Goal: Information Seeking & Learning: Stay updated

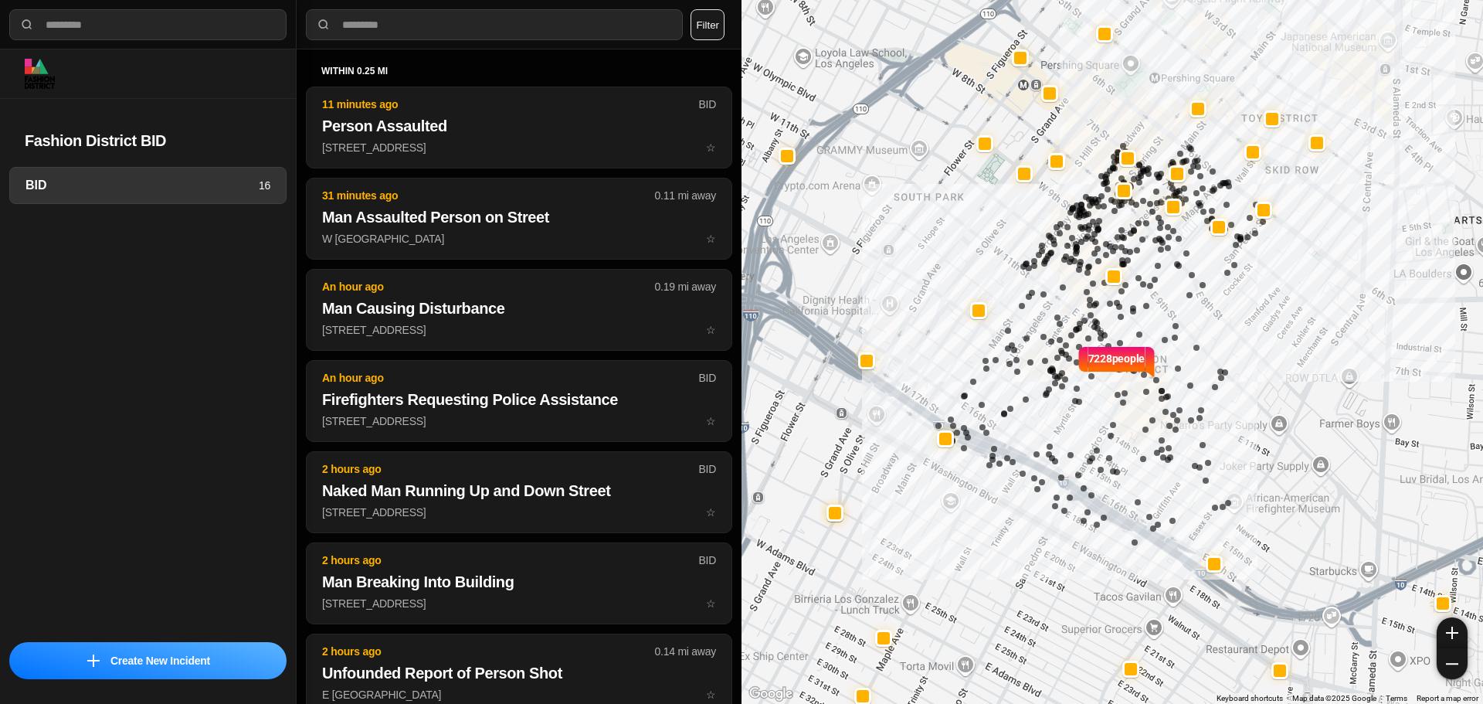
select select "*"
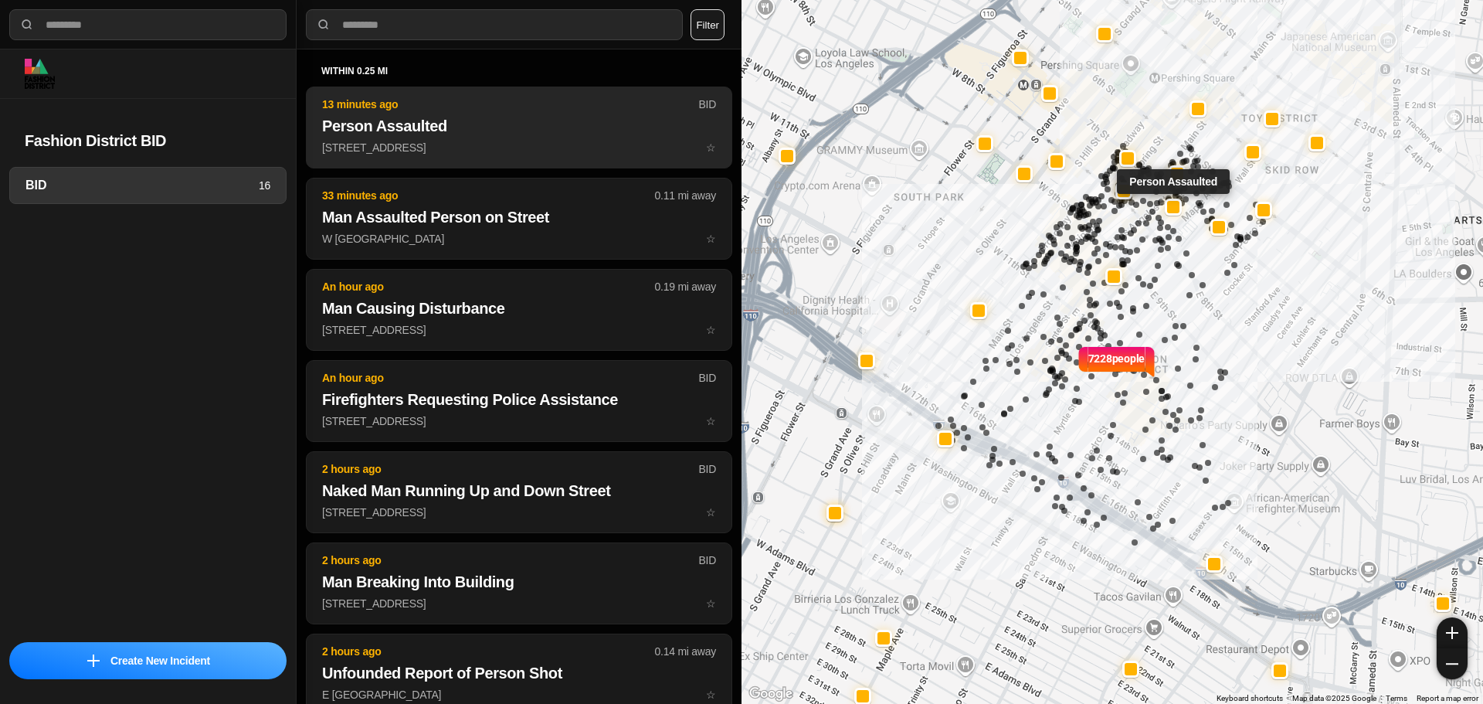
click at [525, 150] on p "725 S Los Angeles St ☆" at bounding box center [519, 147] width 394 height 15
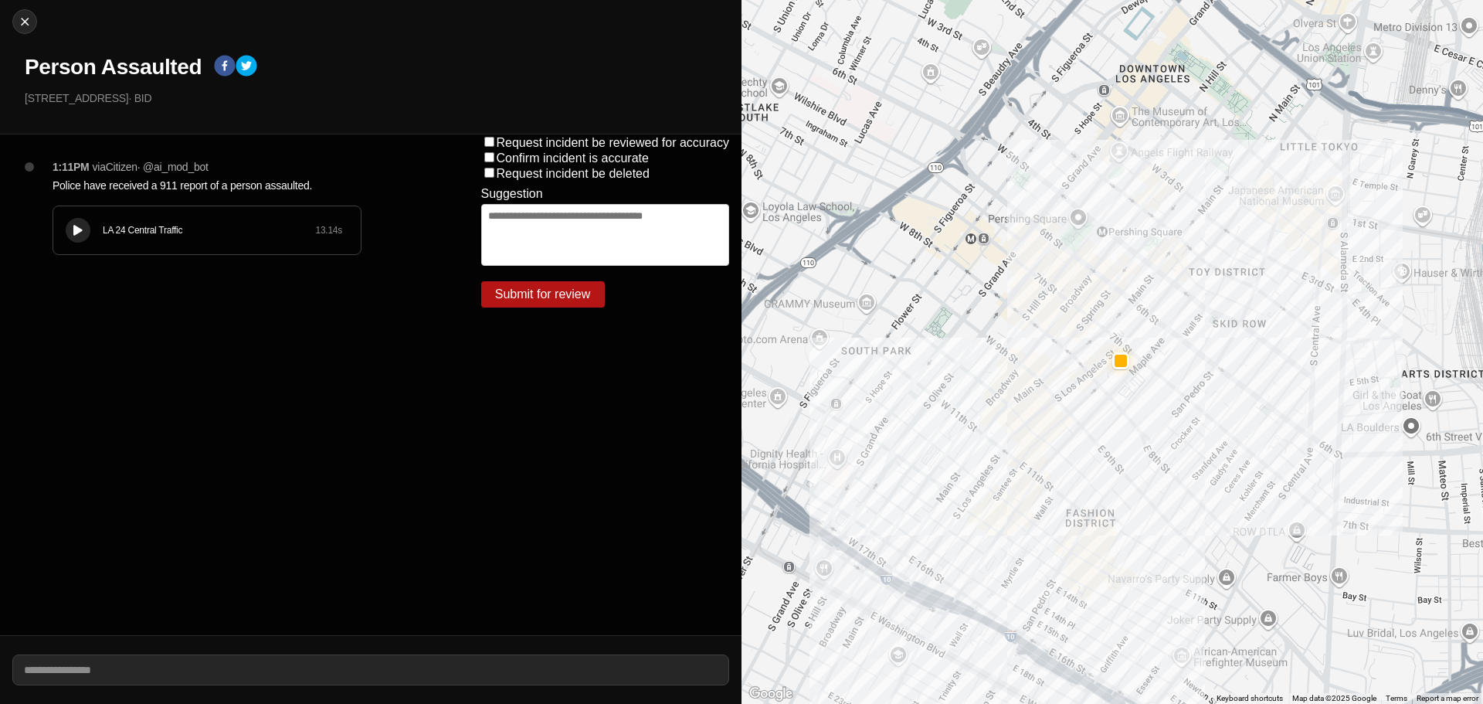
click at [75, 226] on icon at bounding box center [77, 231] width 9 height 10
click at [78, 226] on icon at bounding box center [77, 231] width 9 height 10
click at [76, 226] on icon at bounding box center [77, 231] width 9 height 10
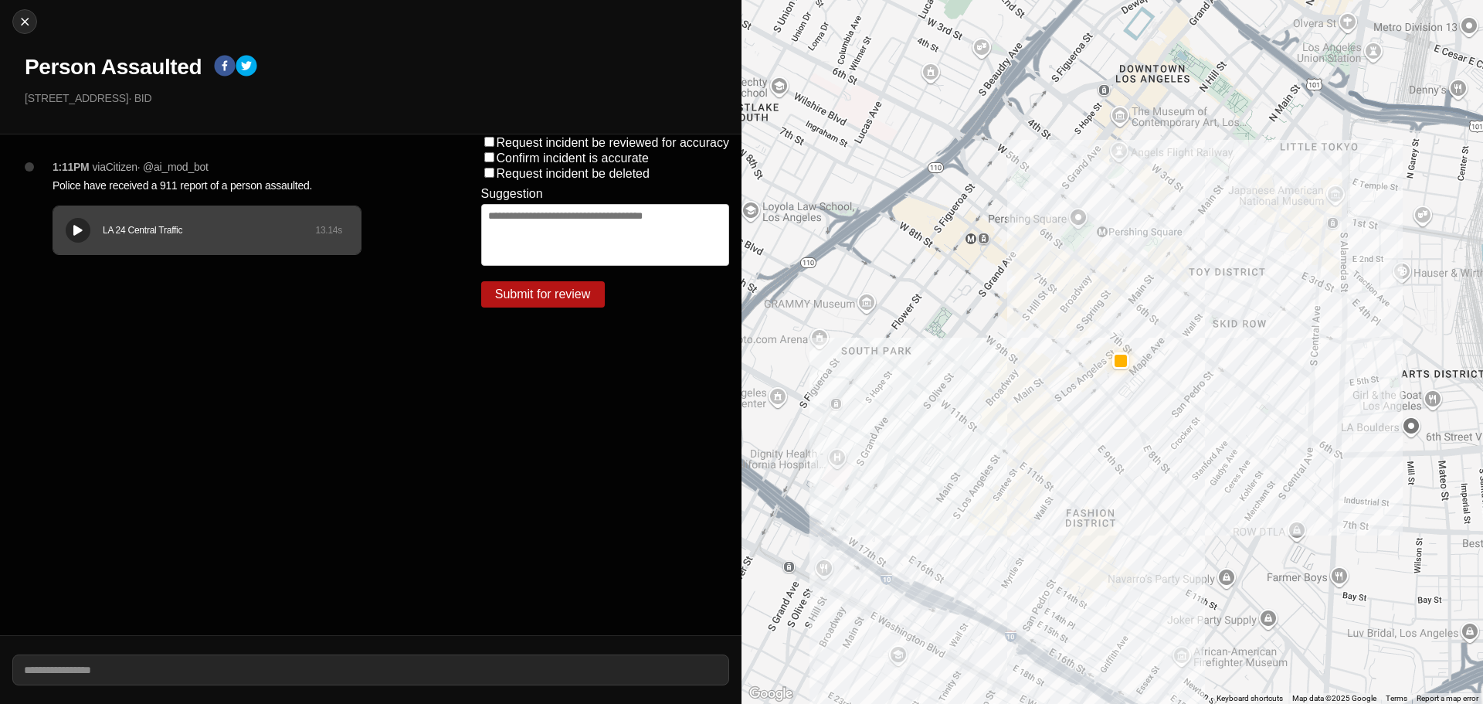
drag, startPoint x: 200, startPoint y: 255, endPoint x: 196, endPoint y: 248, distance: 8.0
click at [198, 250] on div "1:11PM via Citizen · @ ai_mod_bot Police have received a 911 report of a person…" at bounding box center [242, 222] width 404 height 127
click at [196, 248] on div "LA 24 Central Traffic 13.14 s" at bounding box center [206, 230] width 307 height 48
click at [185, 251] on div "LA 24 Central Traffic 13.14 s" at bounding box center [206, 230] width 307 height 48
click at [52, 248] on div "1:11PM via Citizen · @ ai_mod_bot Police have received a 911 report of a person…" at bounding box center [242, 222] width 404 height 127
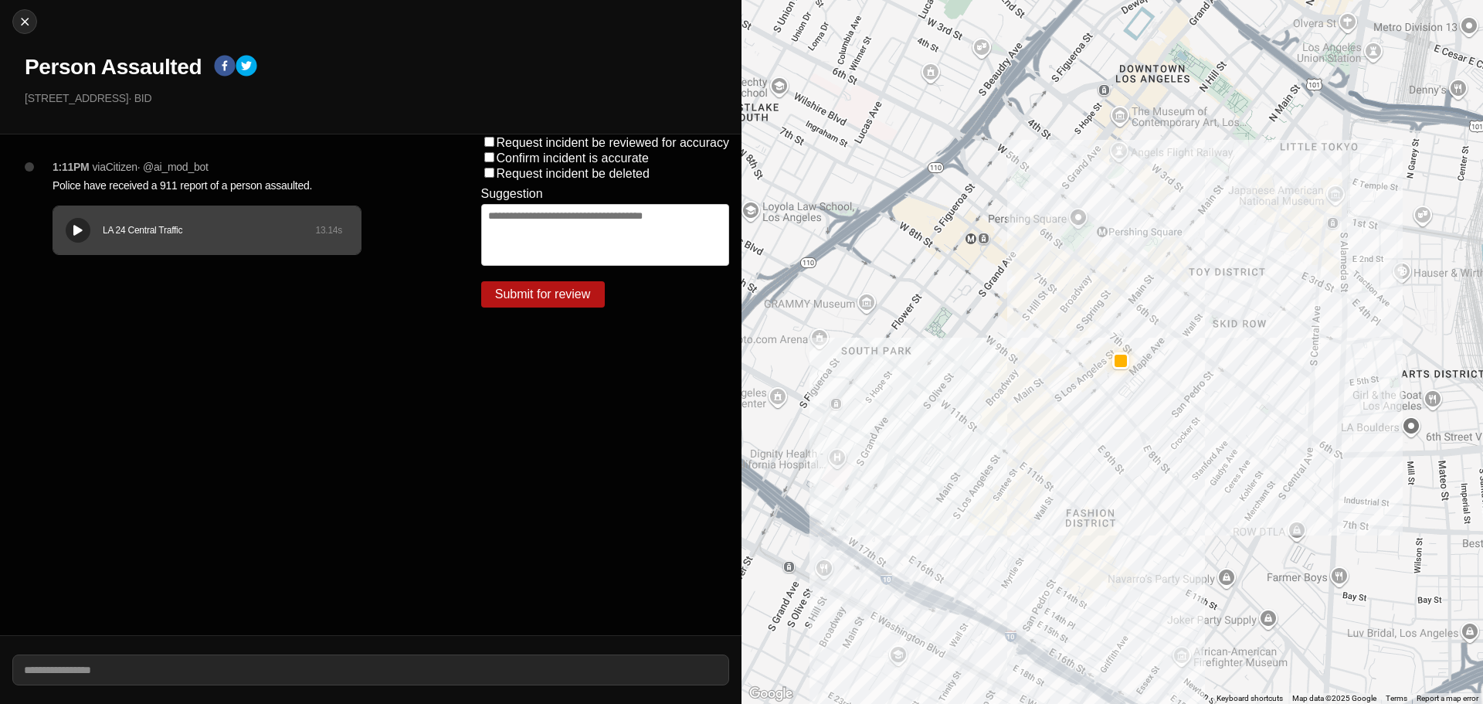
click at [57, 245] on div "LA 24 Central Traffic 13.14 s" at bounding box center [206, 230] width 307 height 48
click at [28, 23] on img at bounding box center [24, 21] width 15 height 15
select select "*"
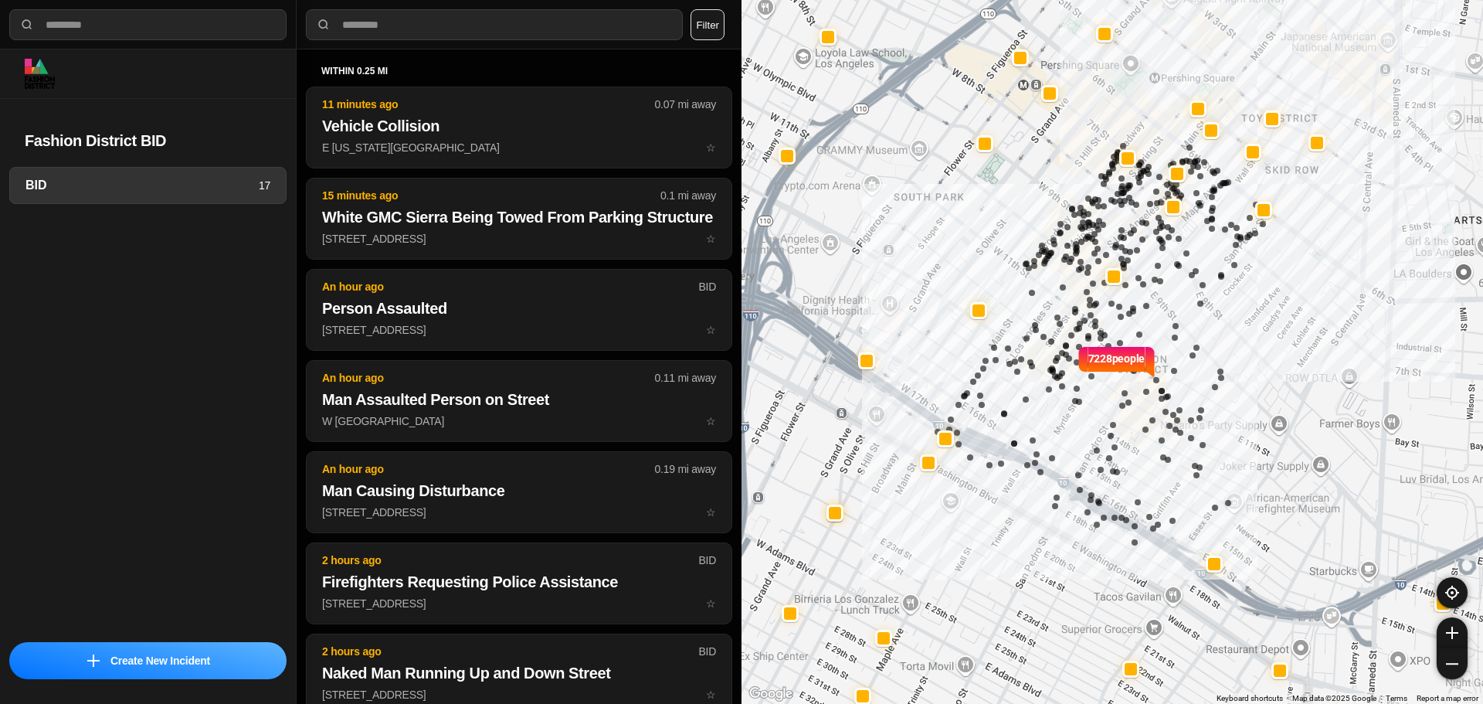
select select "*"
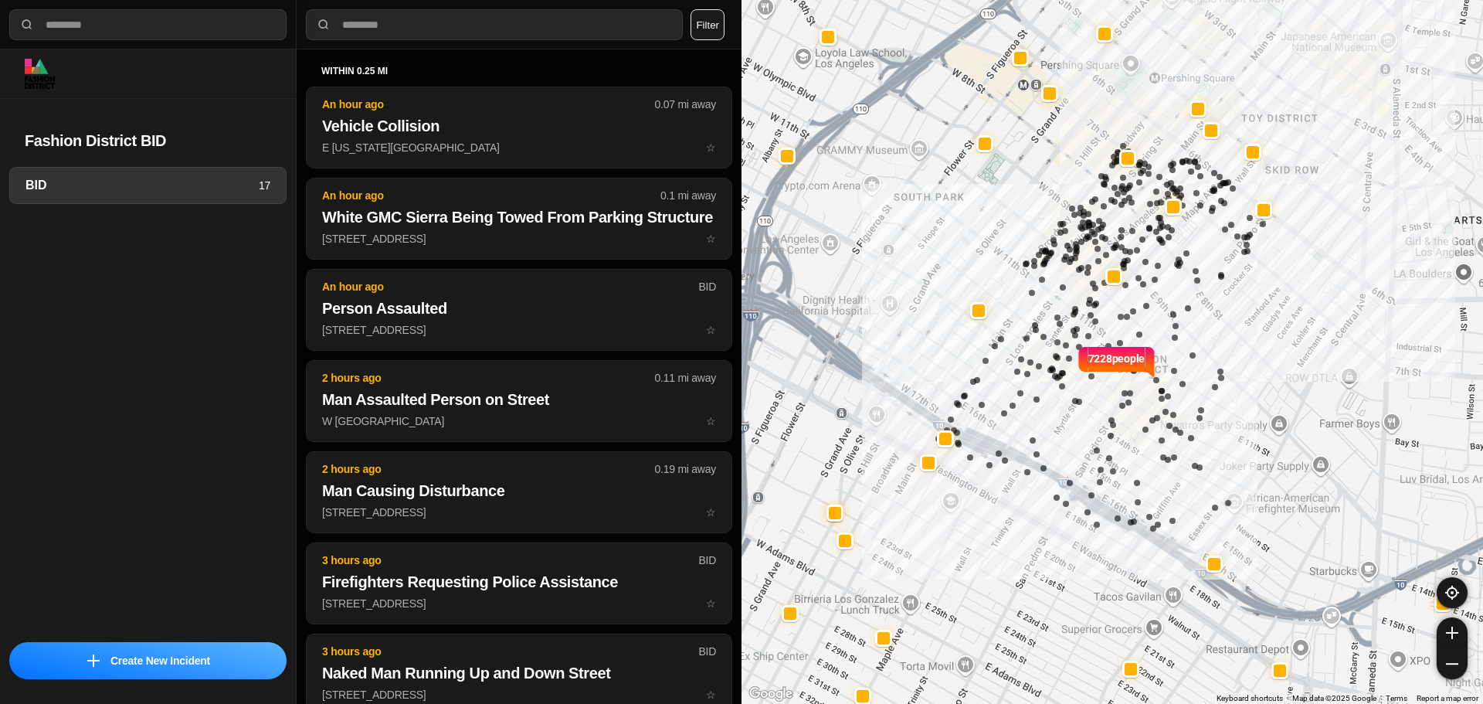
select select "*"
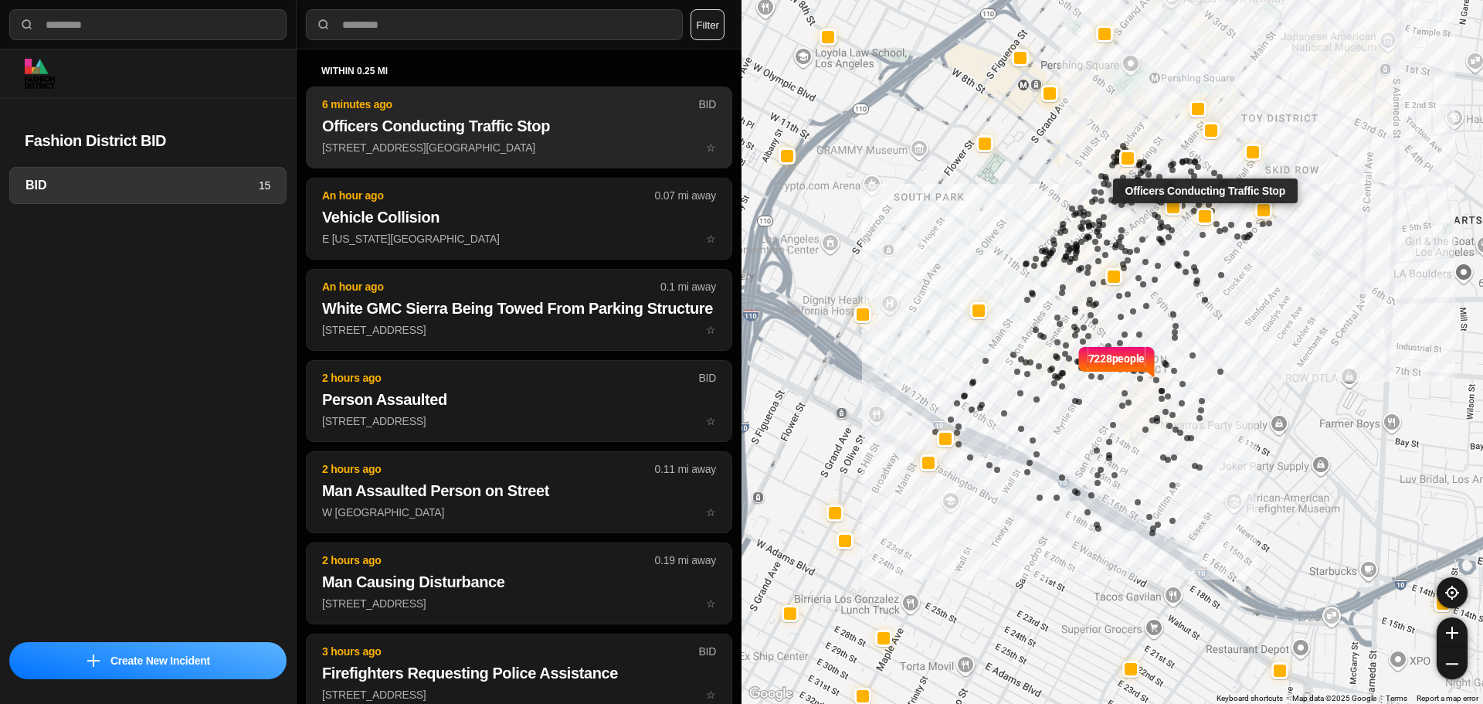
click at [630, 130] on h2 "Officers Conducting Traffic Stop" at bounding box center [519, 126] width 394 height 22
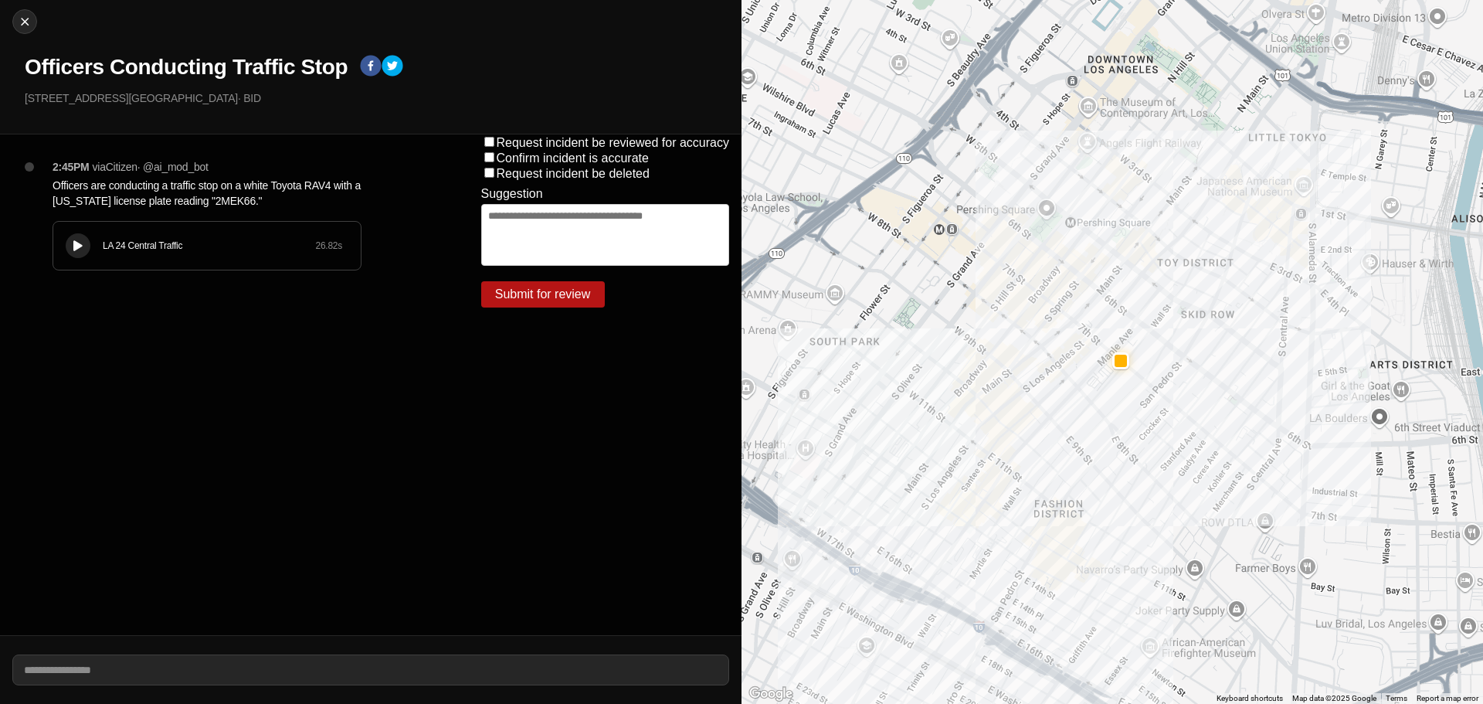
click at [304, 298] on div "2:45PM via Citizen · @ ai_mod_bot Officers are conducting a traffic stop on a w…" at bounding box center [242, 230] width 404 height 142
click at [87, 245] on button at bounding box center [78, 245] width 25 height 25
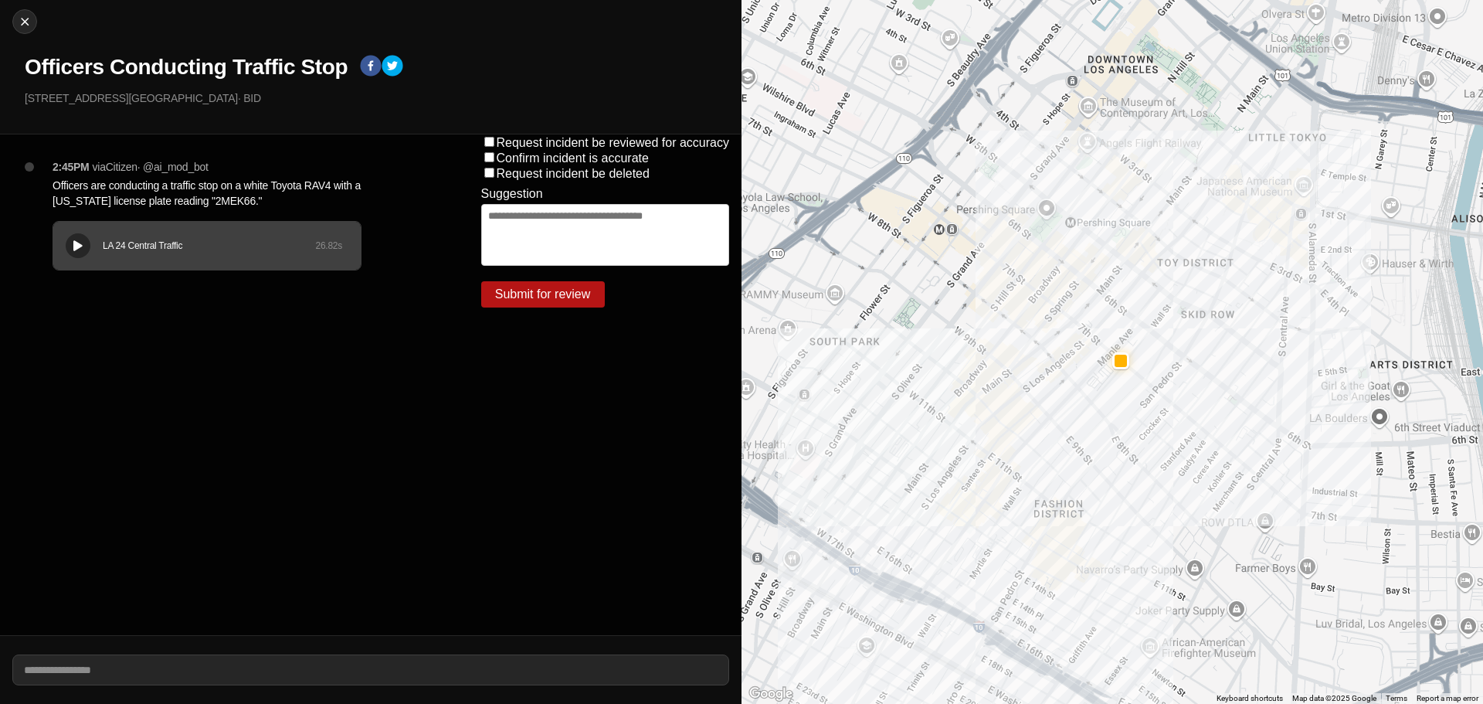
click at [77, 243] on icon at bounding box center [77, 246] width 9 height 10
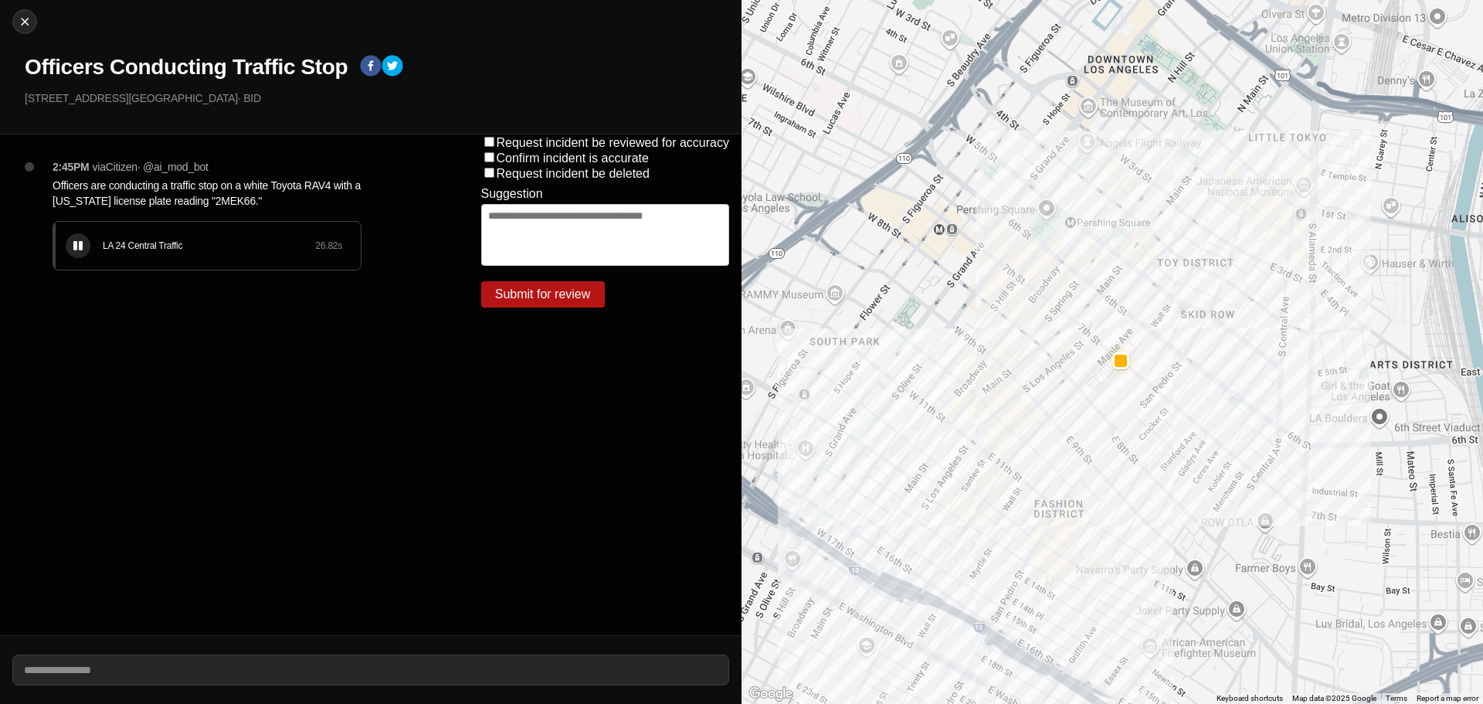
click at [77, 243] on icon at bounding box center [77, 246] width 9 height 10
click at [38, 23] on div "Close Officers Conducting Traffic Stop E 7th St & Maple Ave · BID" at bounding box center [371, 67] width 742 height 134
click at [25, 32] on button "Close" at bounding box center [24, 21] width 25 height 25
select select "*"
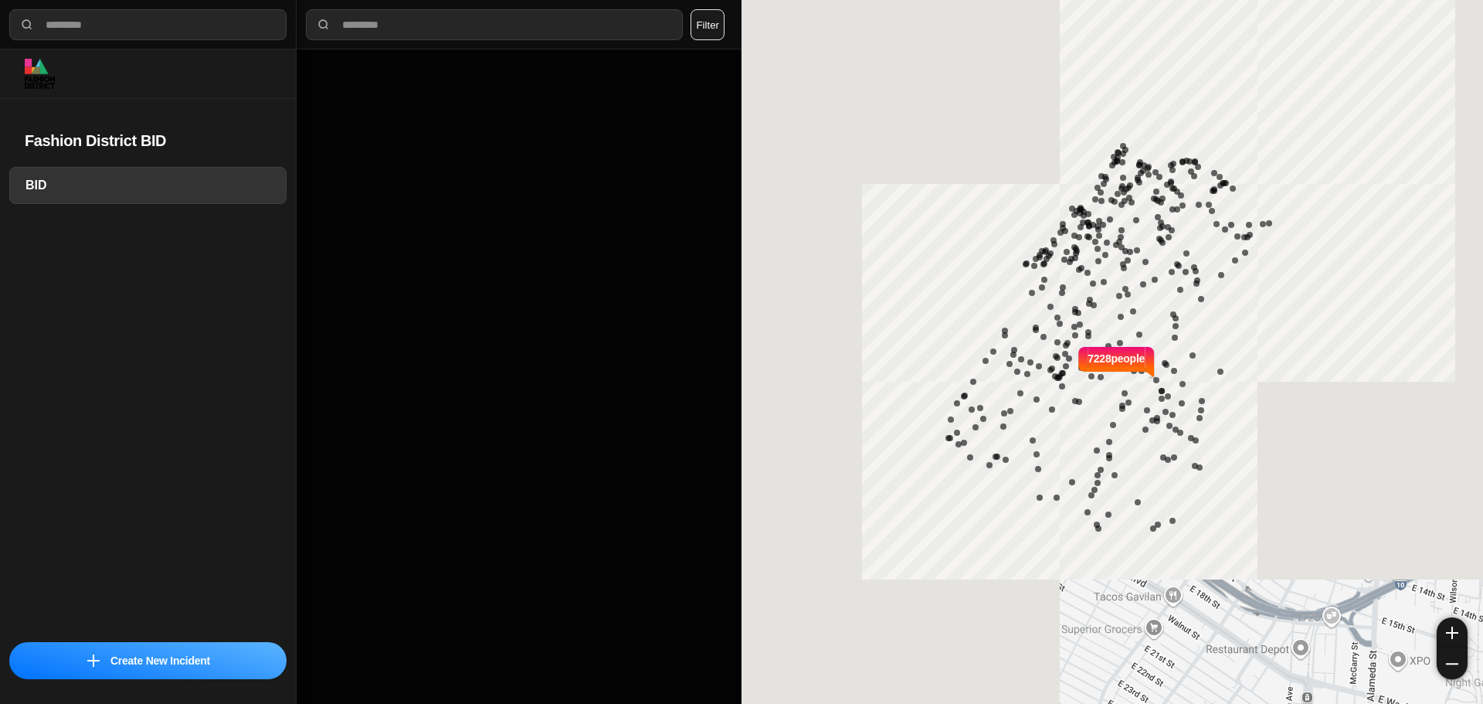
select select "*"
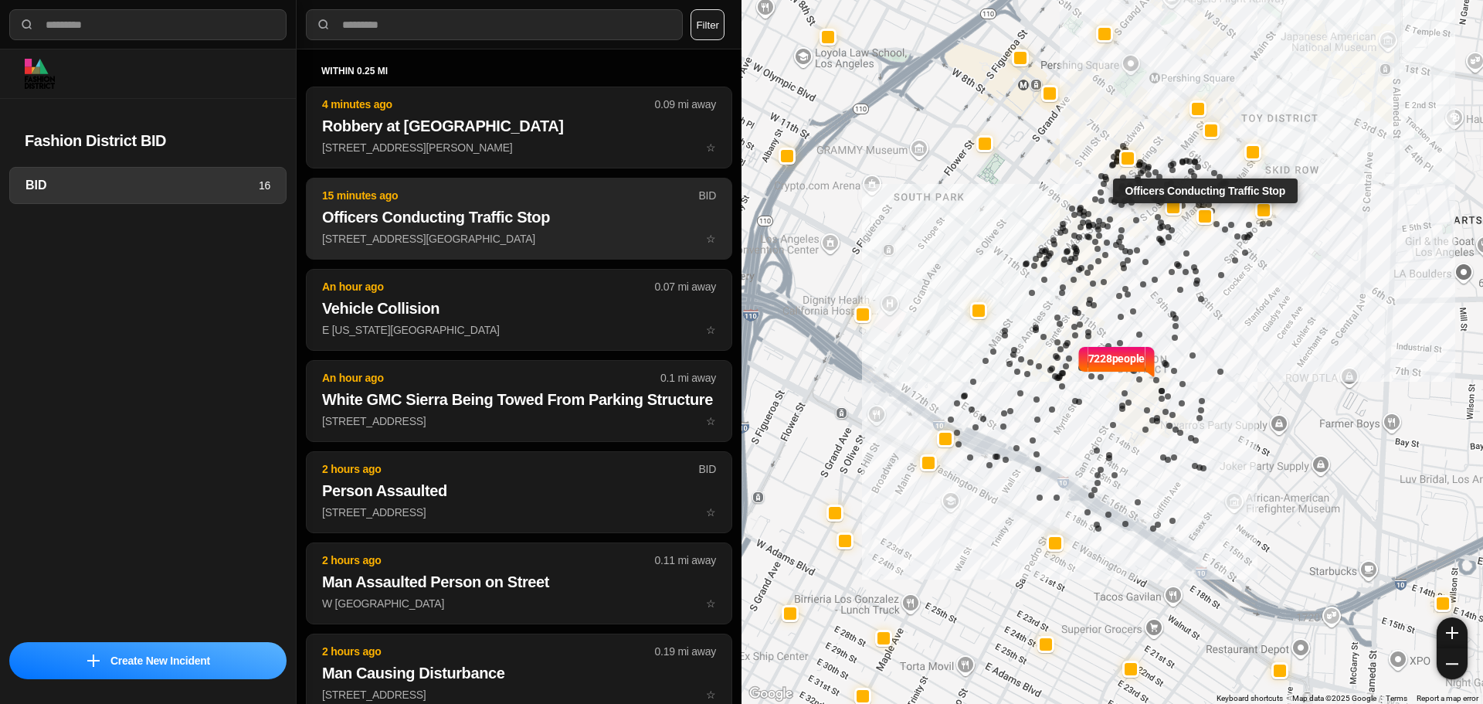
click at [535, 230] on button "15 minutes ago BID Officers Conducting Traffic Stop E 7th St & Maple Ave ☆" at bounding box center [519, 219] width 426 height 82
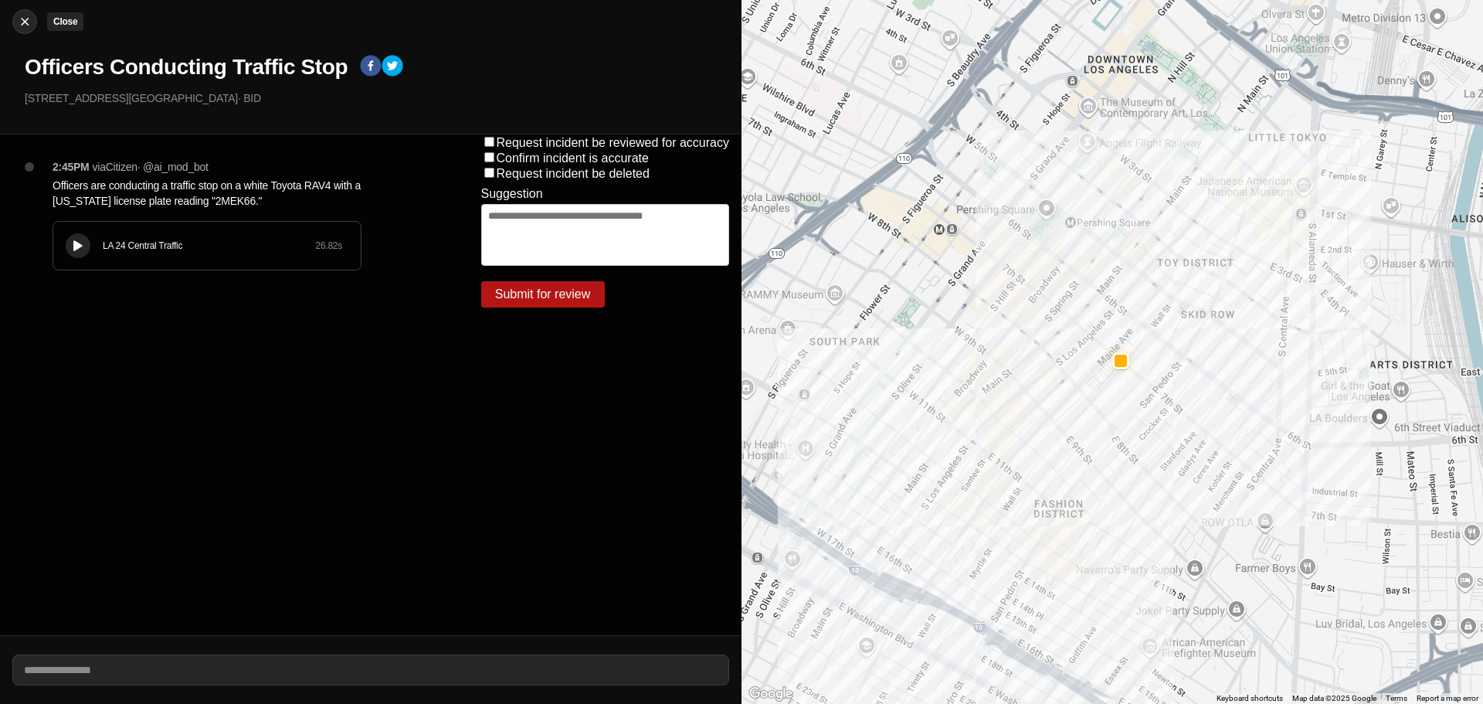
click at [35, 26] on div at bounding box center [24, 21] width 23 height 15
select select "*"
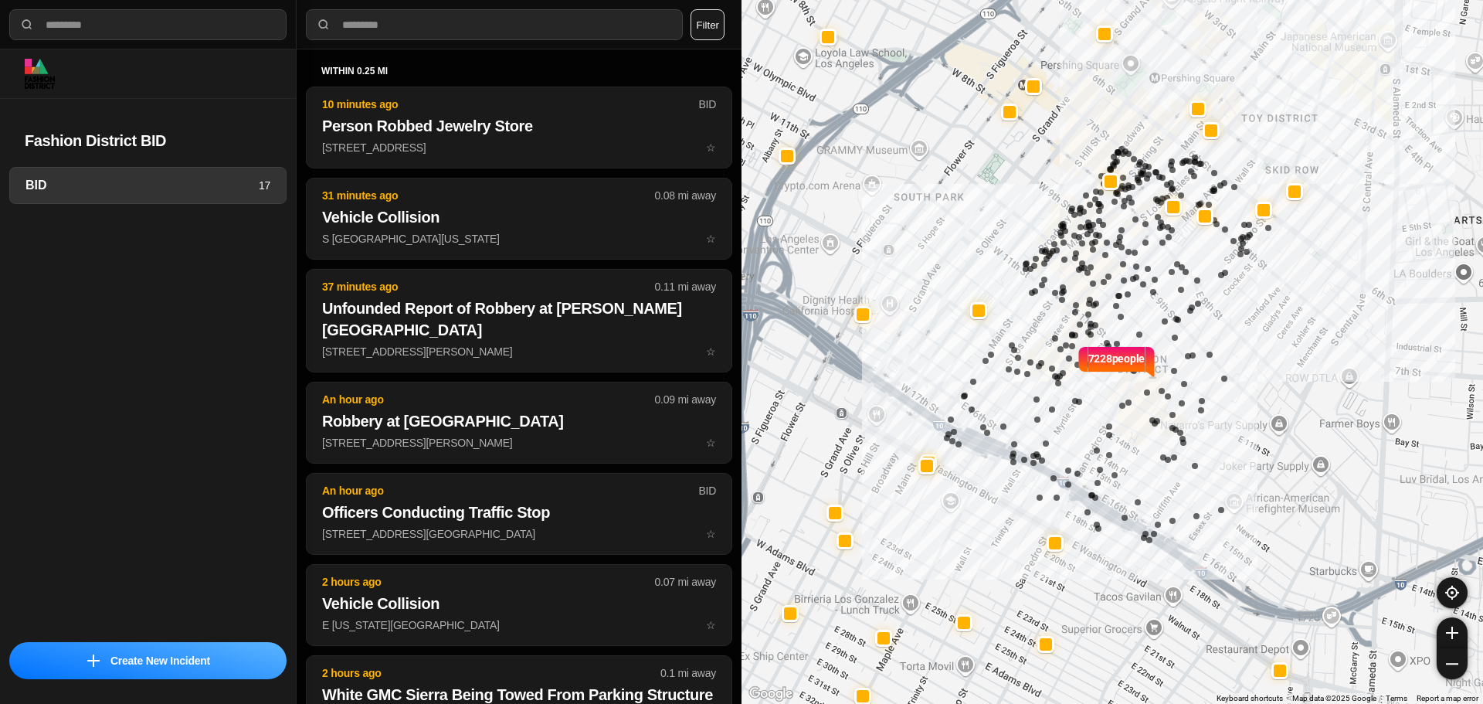
select select "*"
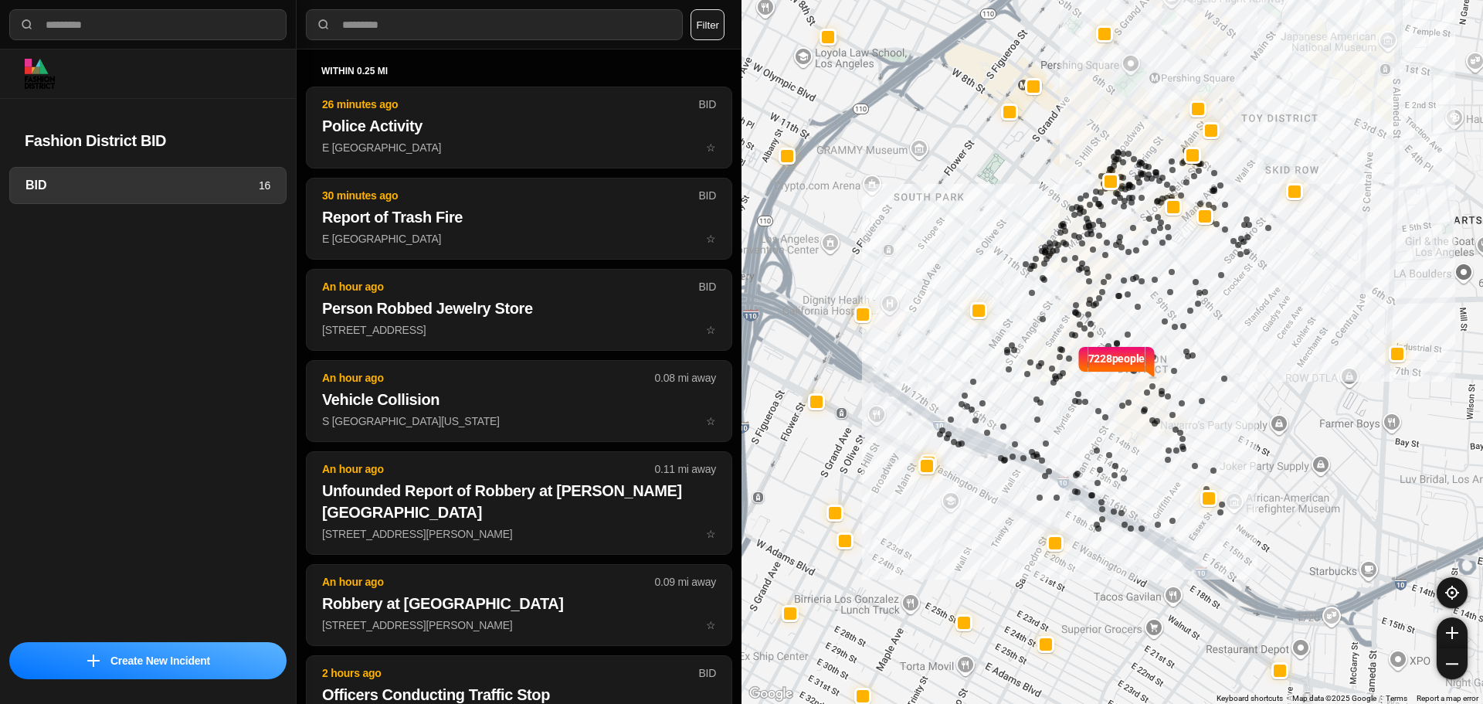
select select "*"
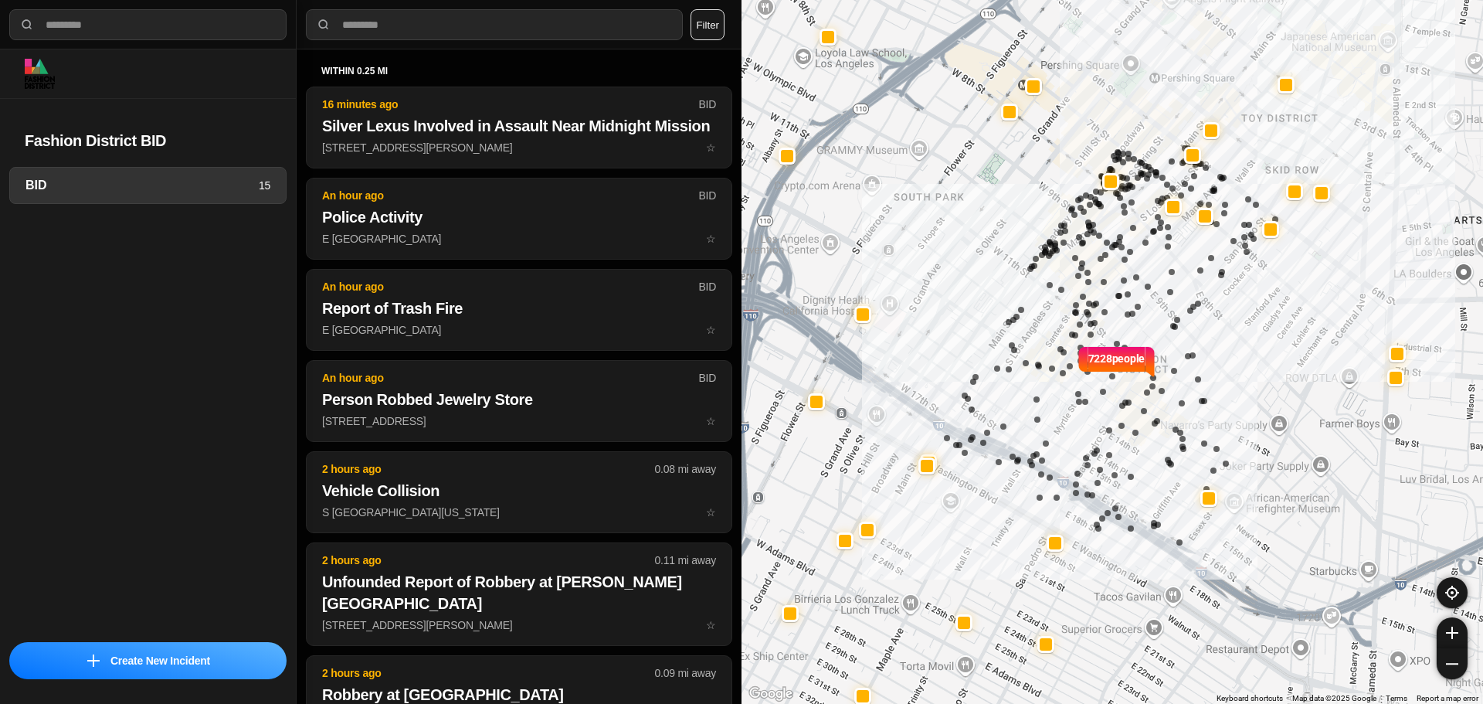
select select "*"
